Goal: Book appointment/travel/reservation

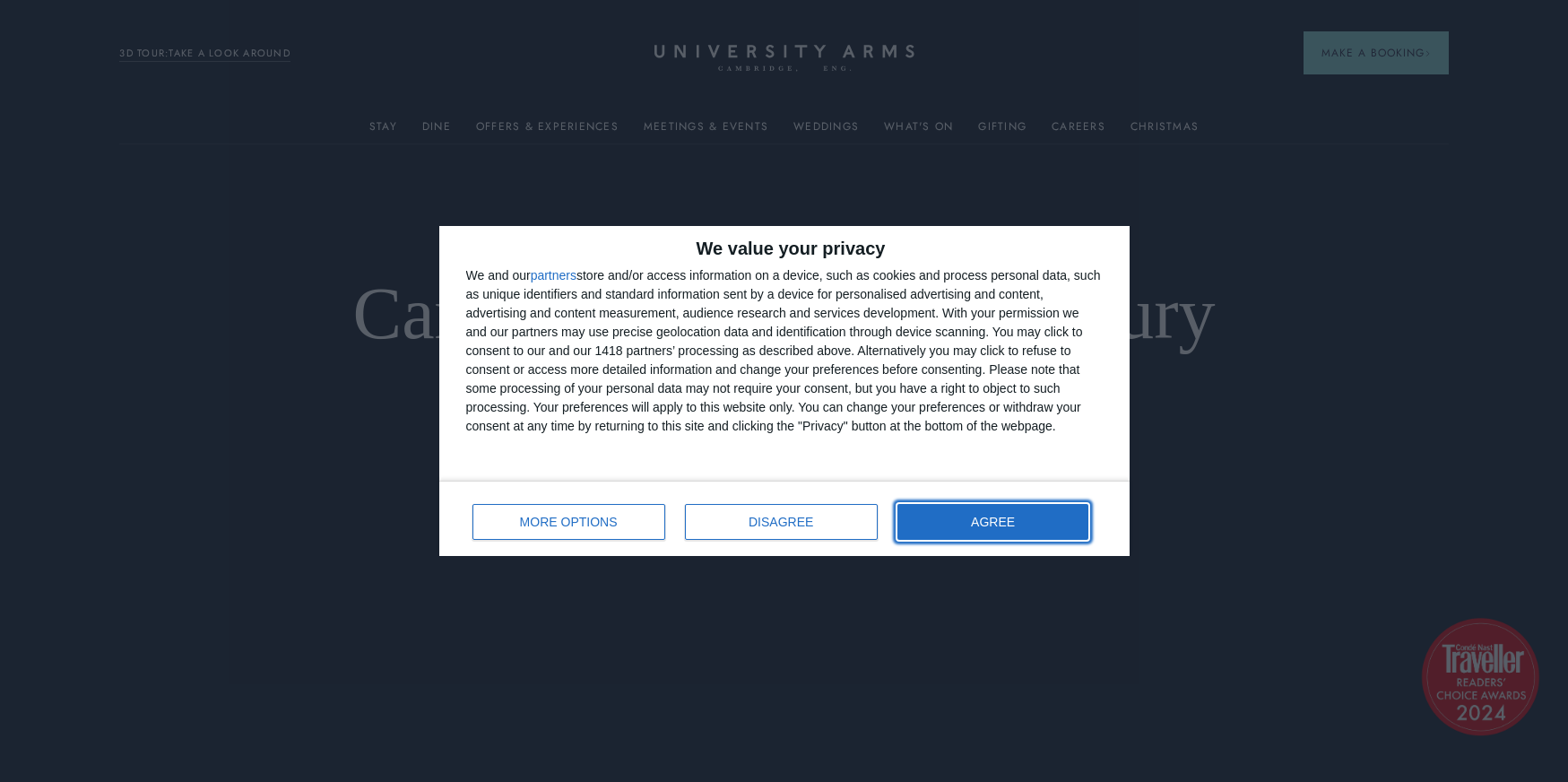
click at [992, 537] on button "AGREE" at bounding box center [993, 521] width 192 height 36
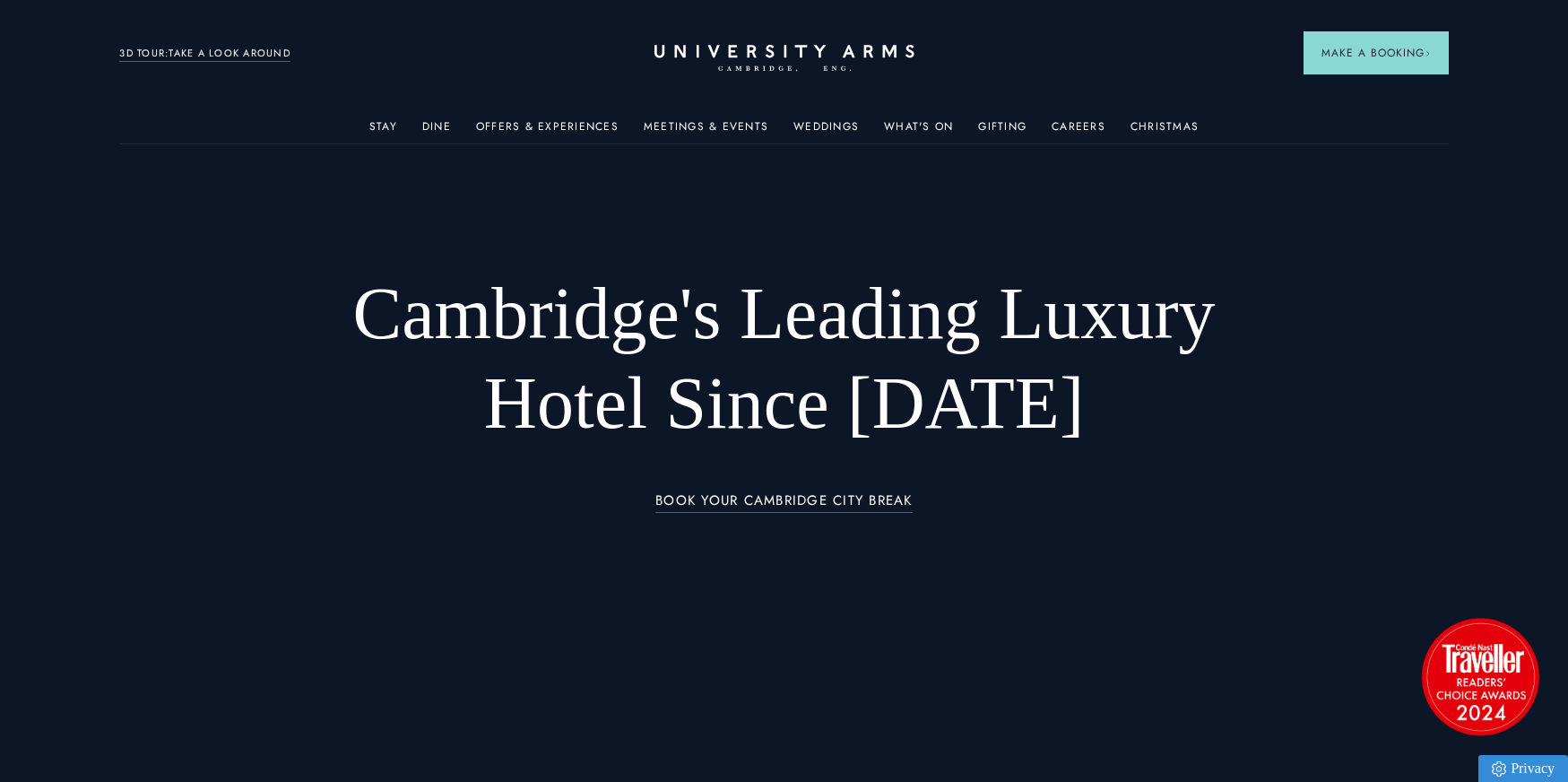
click at [516, 128] on link "Offers & Experiences" at bounding box center [548, 132] width 142 height 24
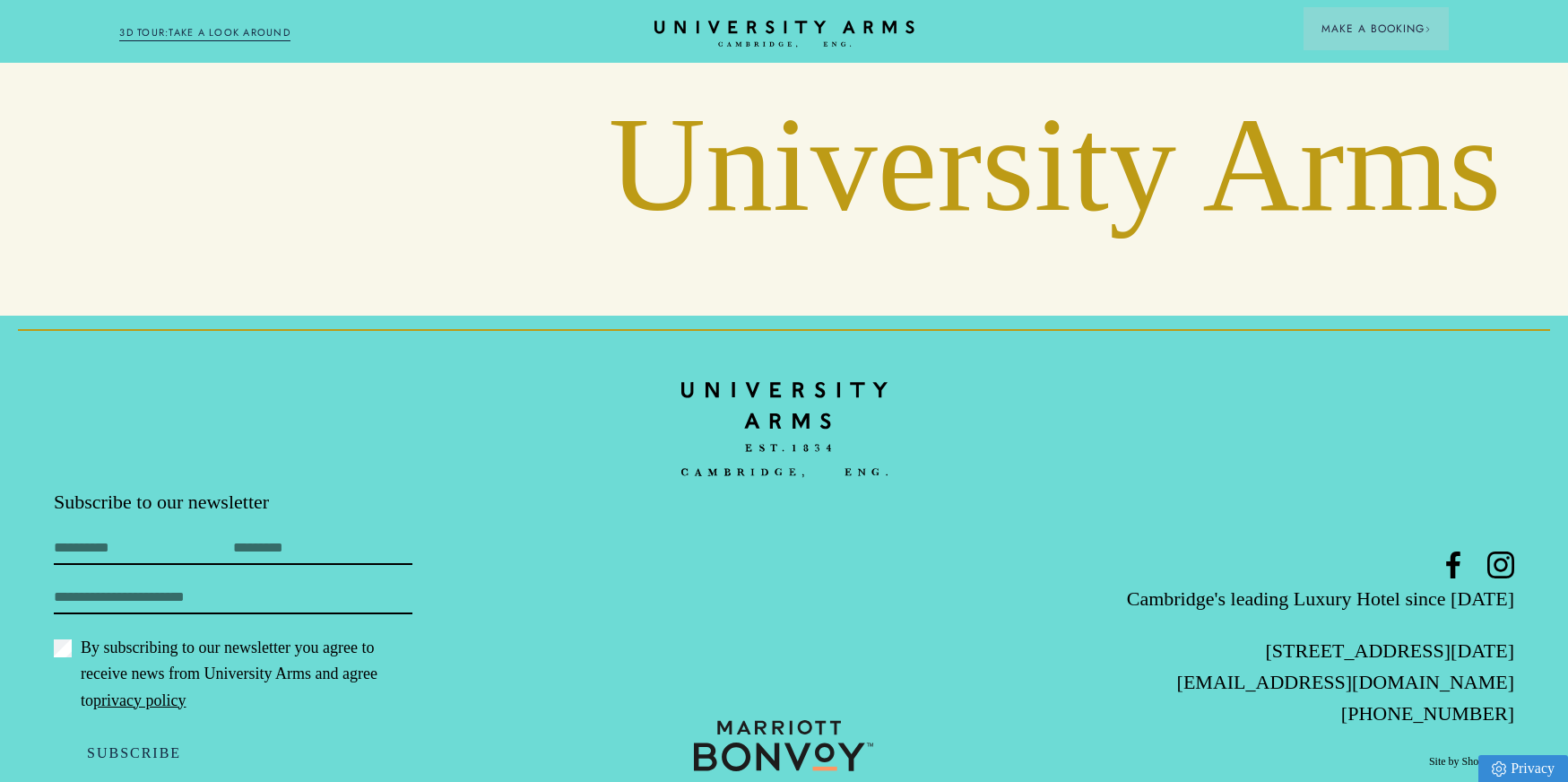
scroll to position [1449, 0]
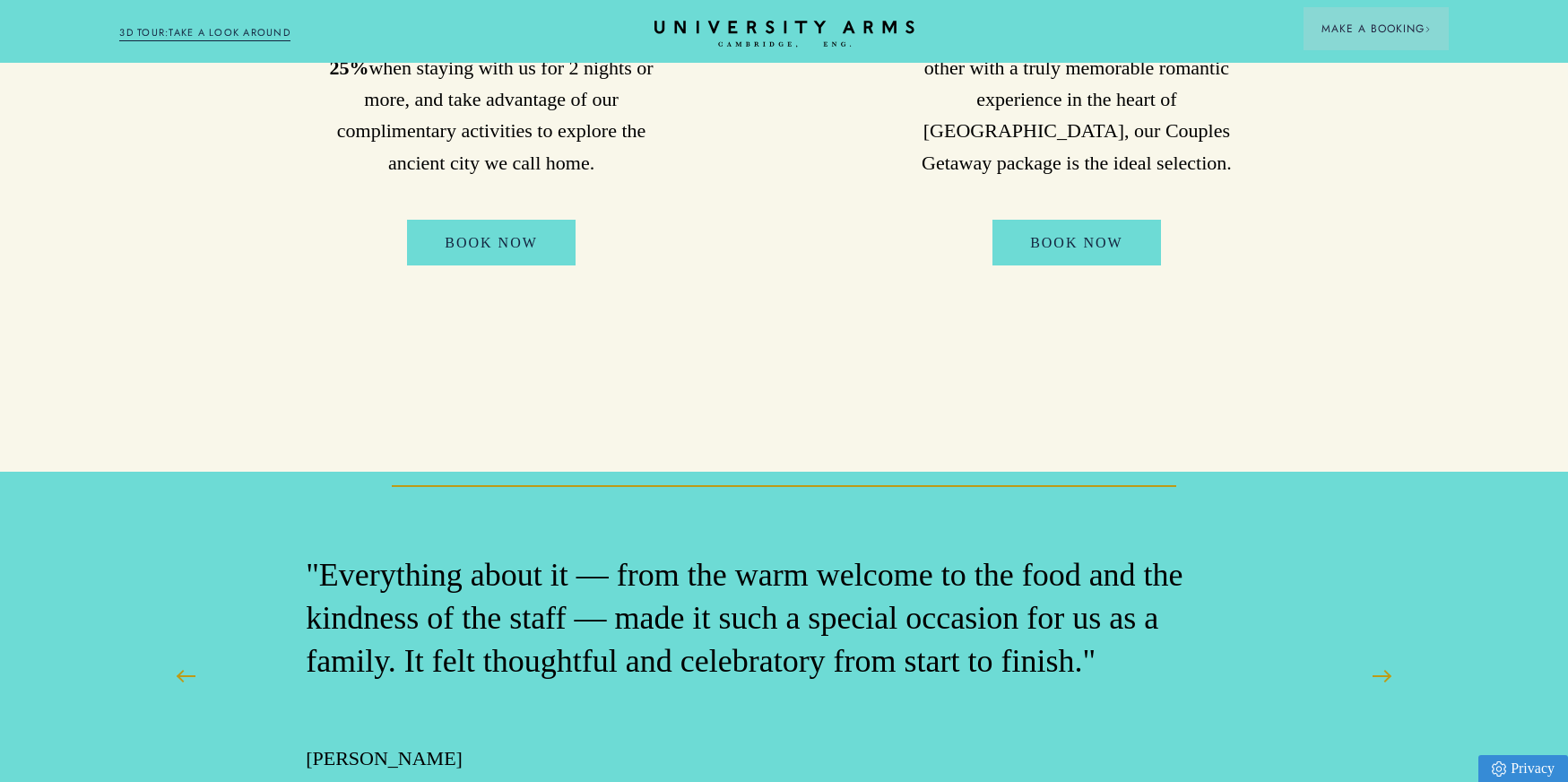
click at [1567, 4] on header "Stay Suites Superior Rooms Classic Rooms Cosy Rooms Dine Restaurant Bar Afterno…" at bounding box center [784, 31] width 1568 height 63
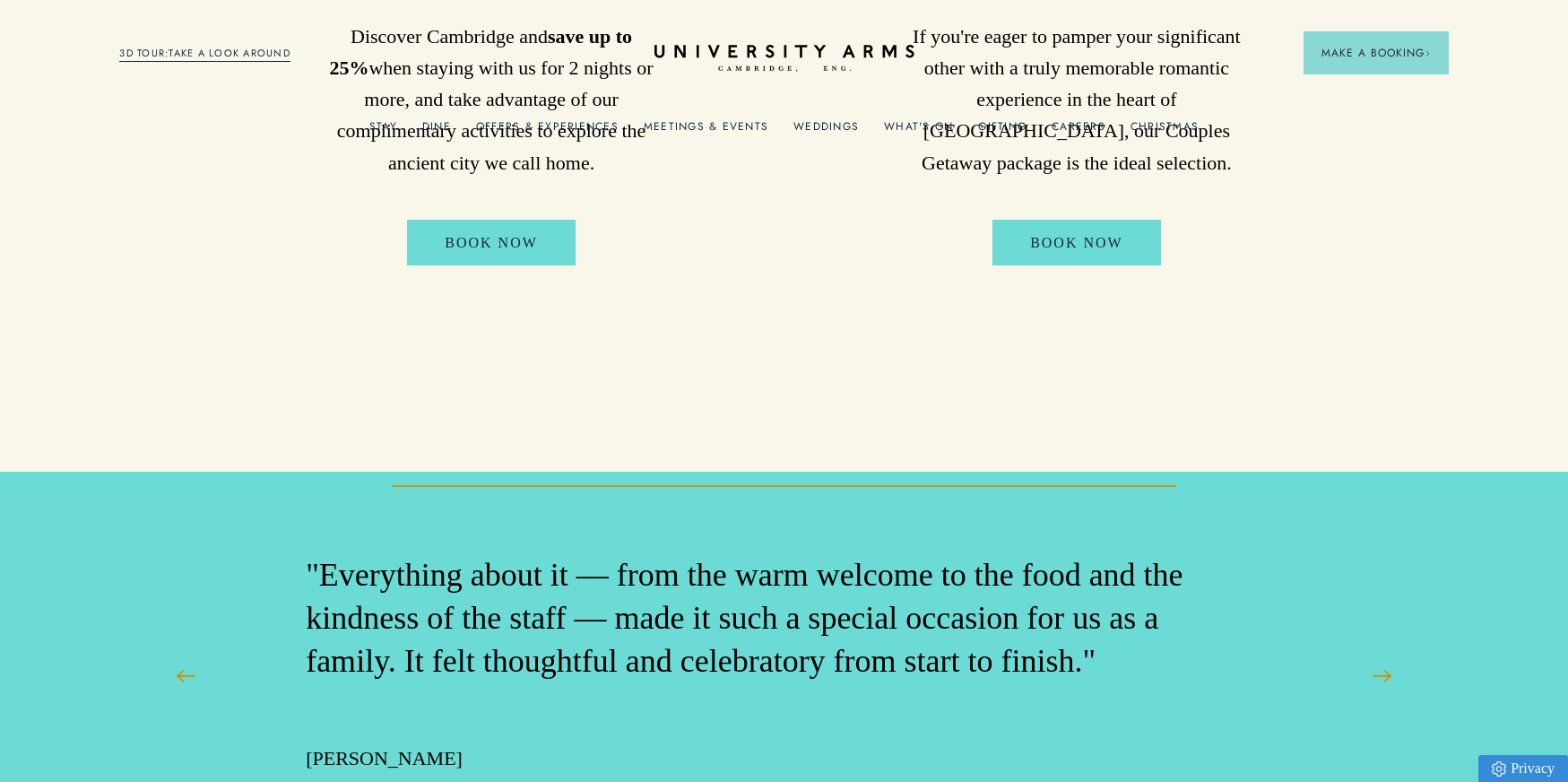
scroll to position [0, 0]
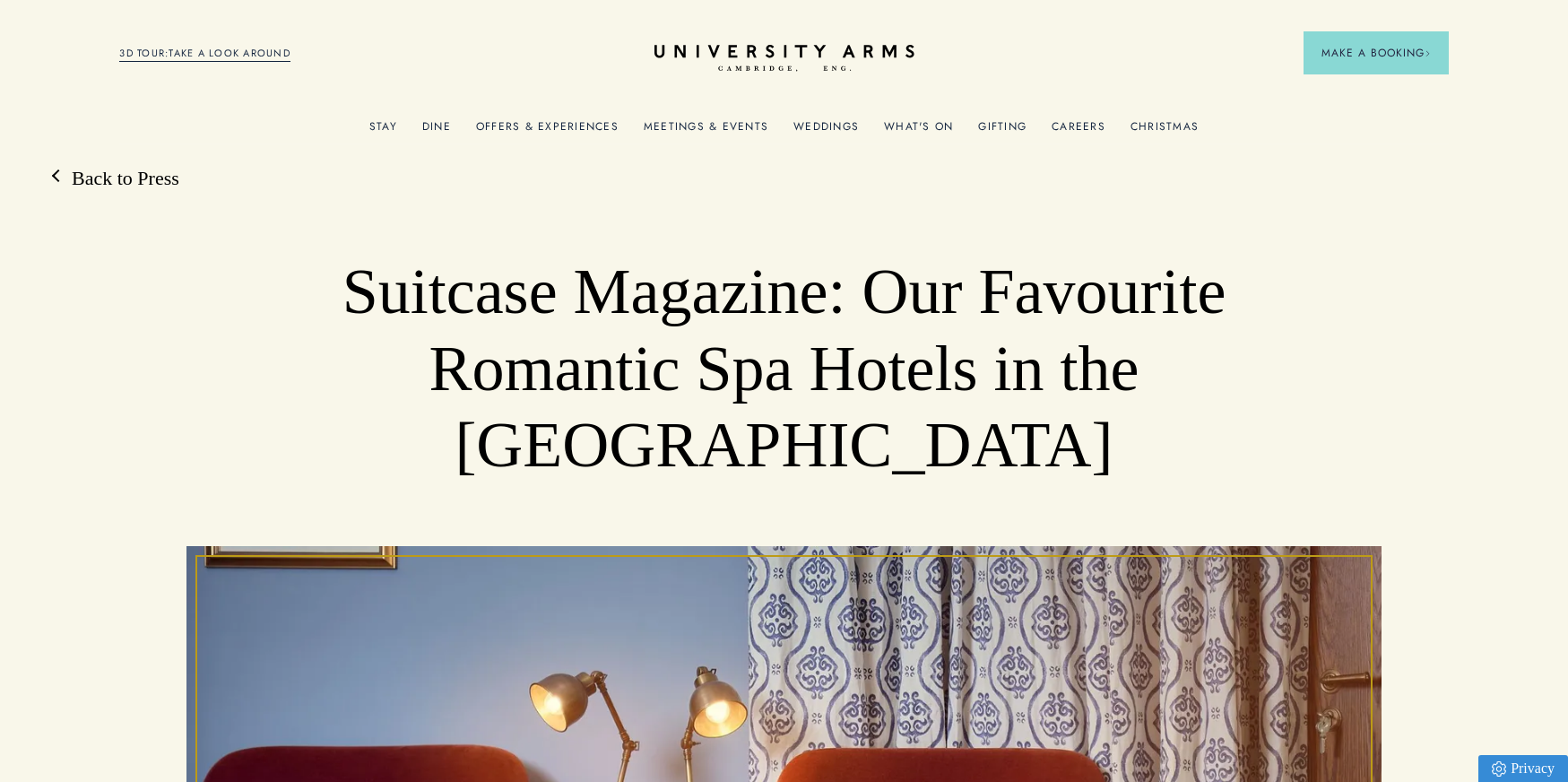
drag, startPoint x: 407, startPoint y: 120, endPoint x: 382, endPoint y: 126, distance: 25.7
click at [382, 126] on link "Stay" at bounding box center [383, 132] width 27 height 24
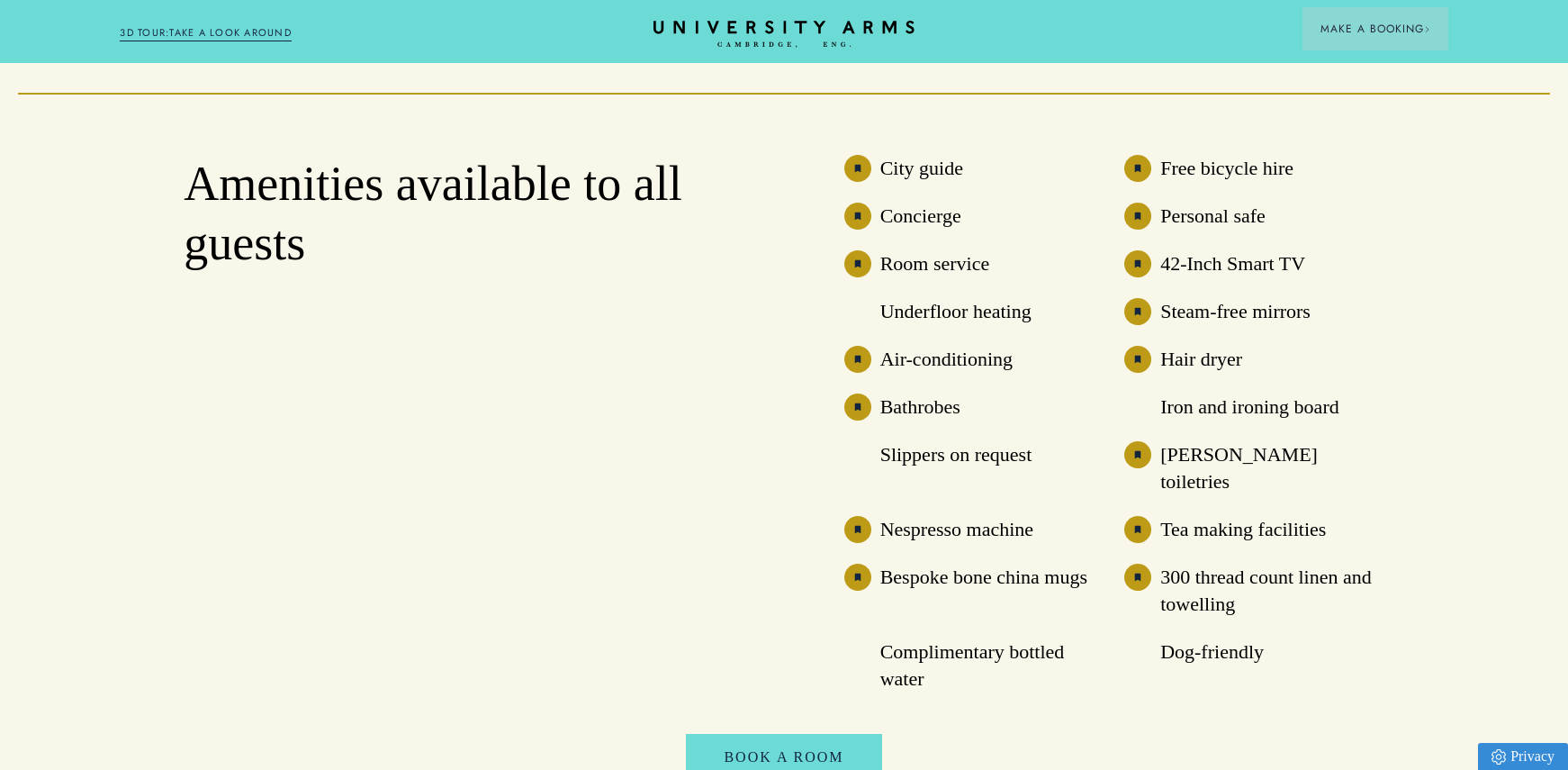
scroll to position [5103, 0]
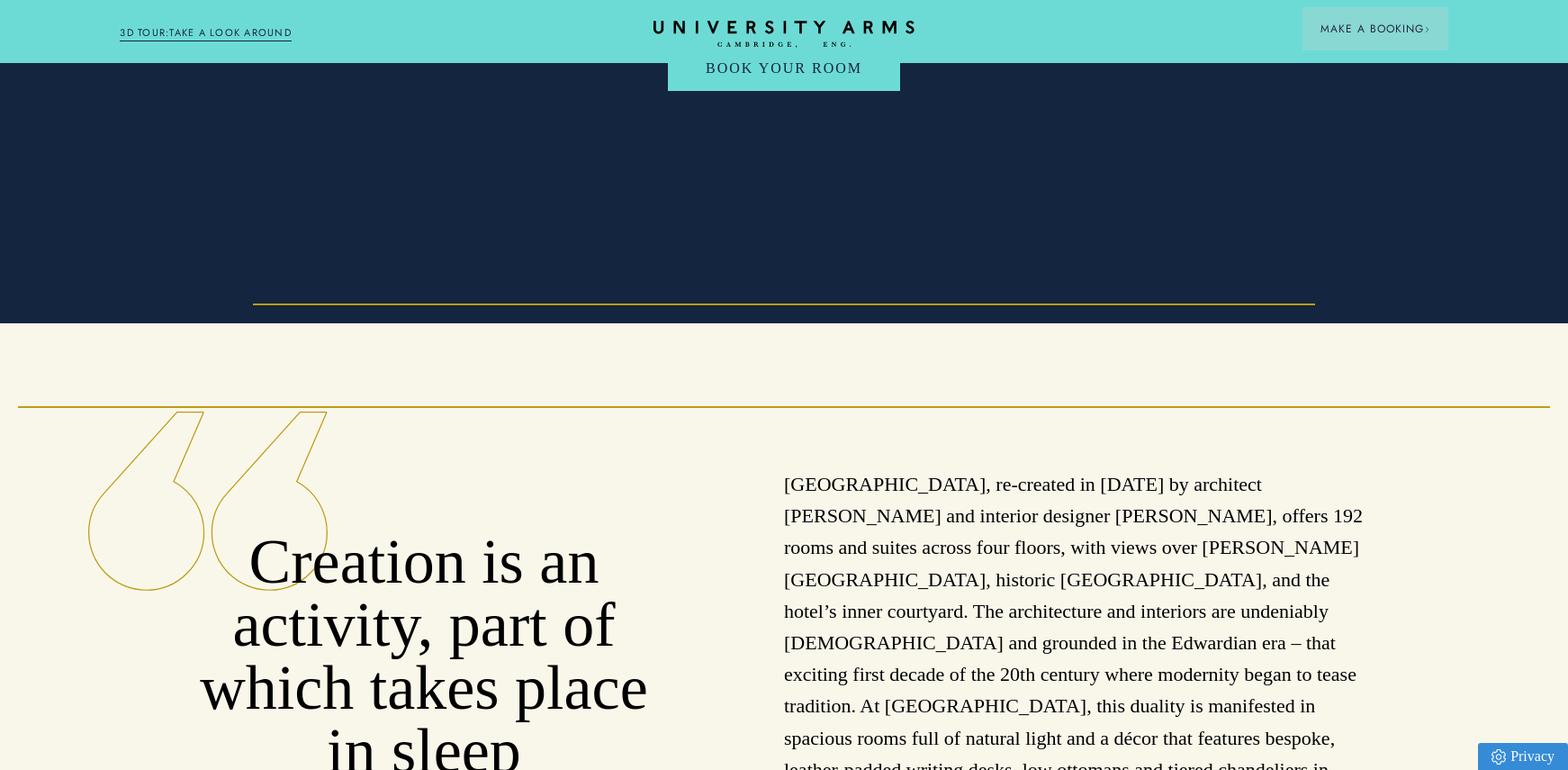
scroll to position [380, 0]
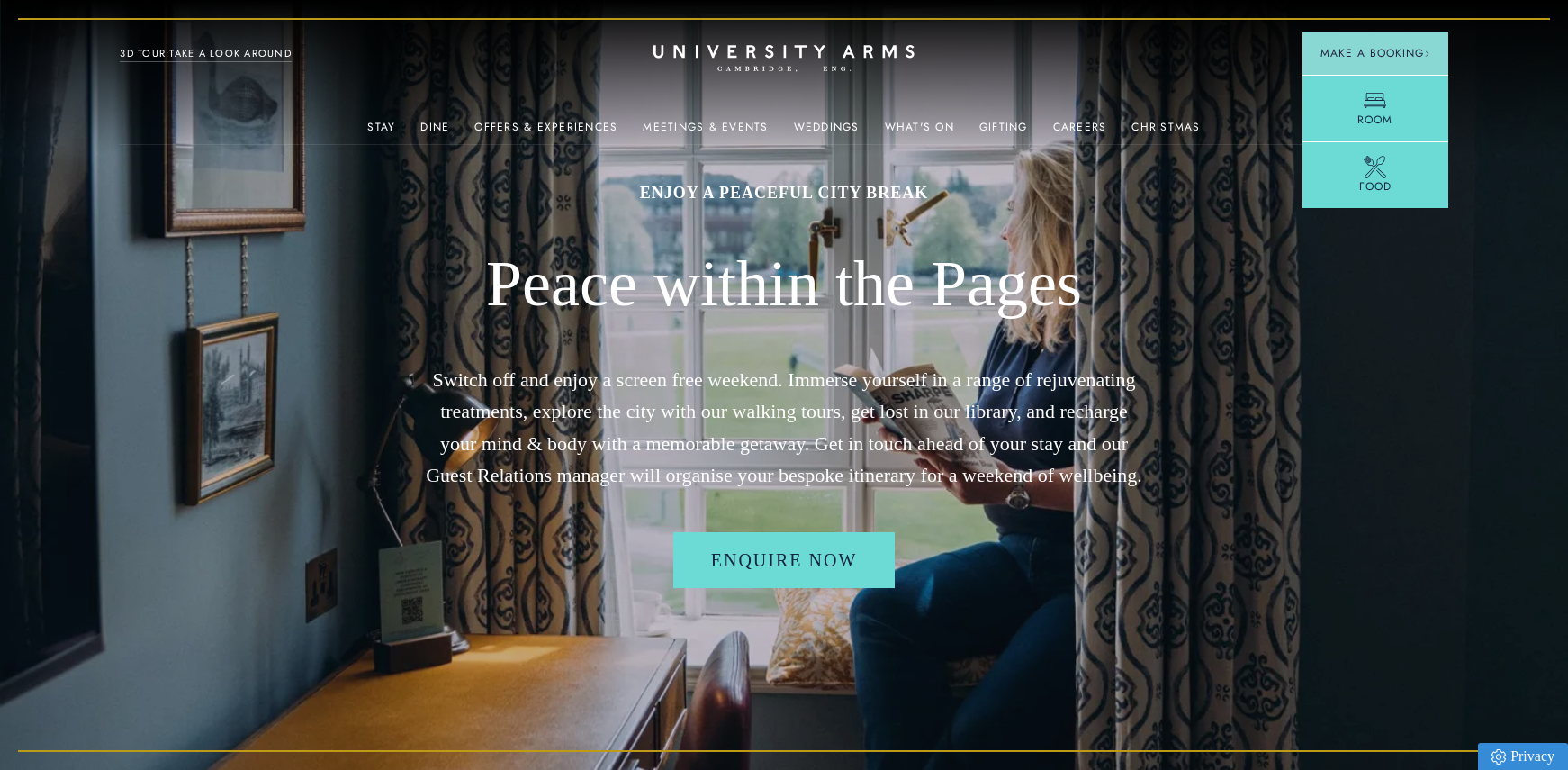
click at [1400, 50] on span "Make a Booking" at bounding box center [1376, 53] width 110 height 16
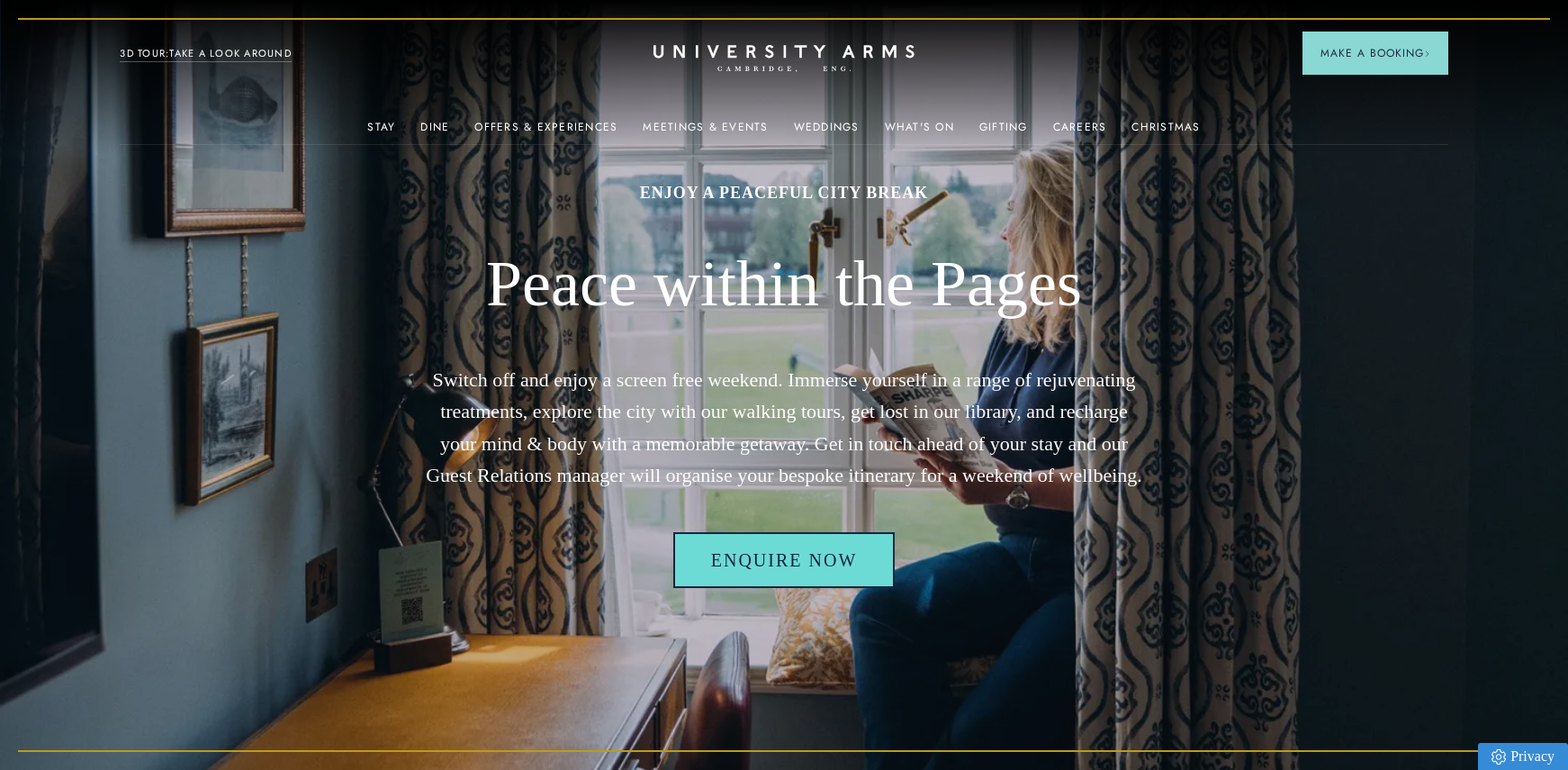
click at [743, 584] on link "Enquire Now" at bounding box center [784, 560] width 223 height 56
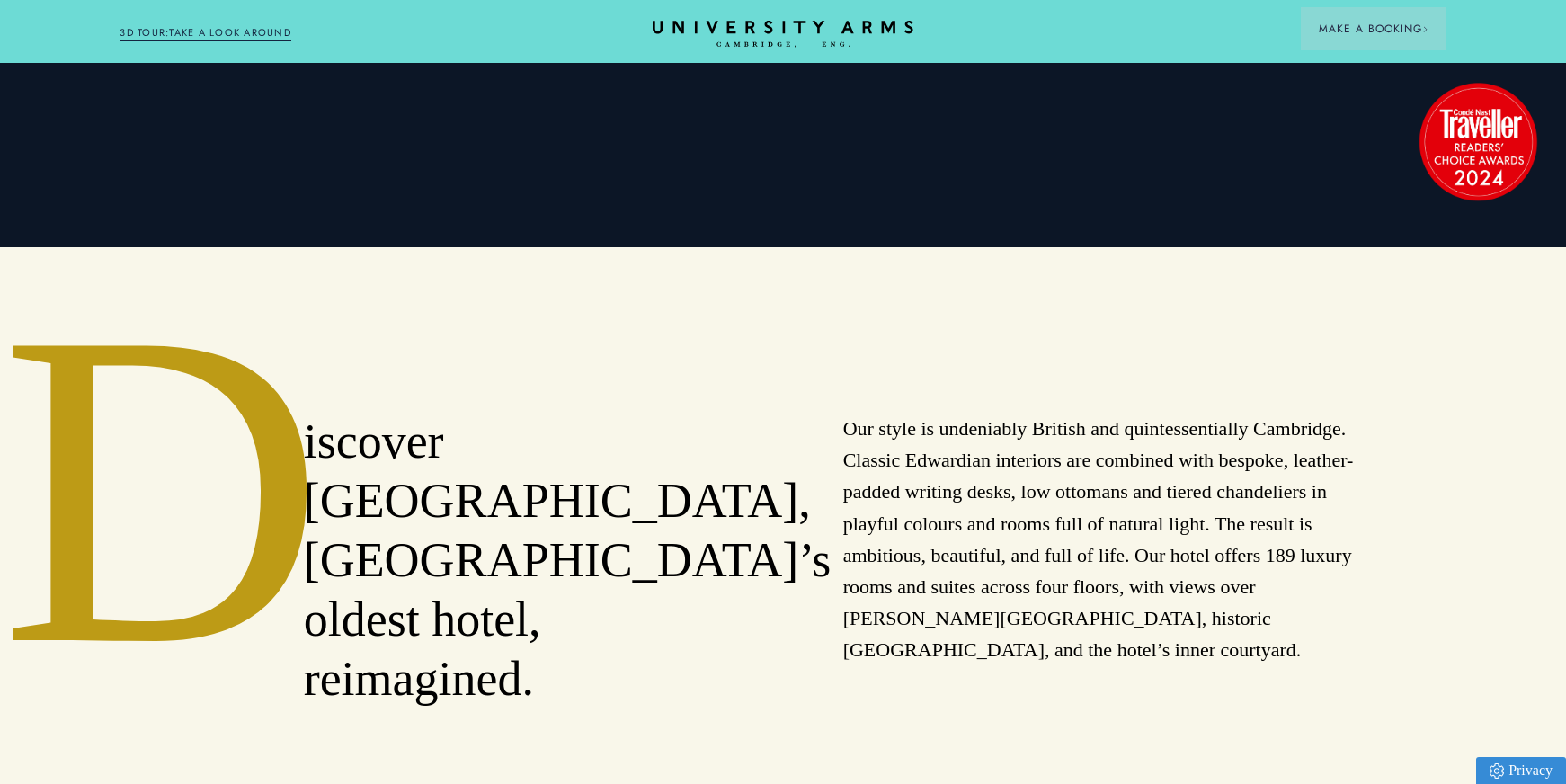
scroll to position [538, 0]
